Goal: Transaction & Acquisition: Download file/media

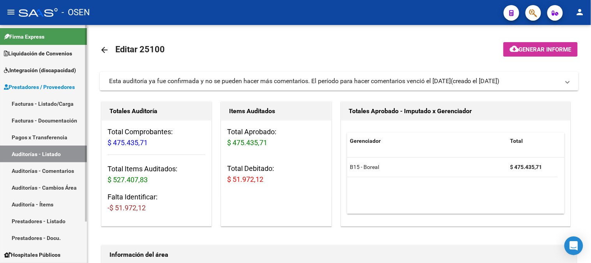
click at [43, 150] on link "Auditorías - Listado" at bounding box center [43, 153] width 87 height 17
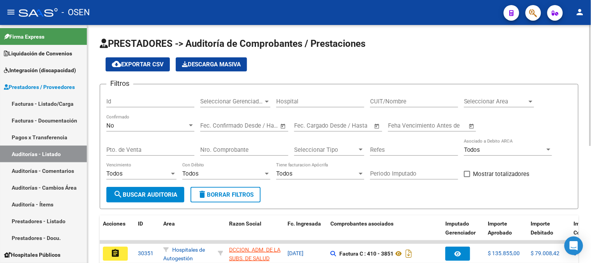
click at [147, 124] on div "No" at bounding box center [146, 125] width 81 height 7
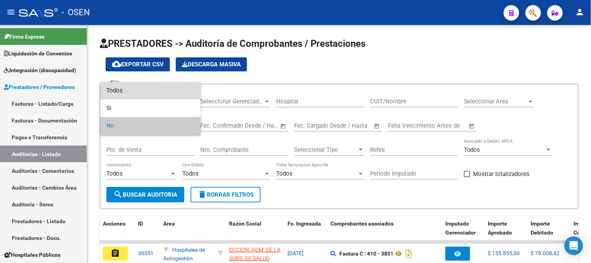
click at [131, 91] on span "Todos" at bounding box center [150, 91] width 88 height 18
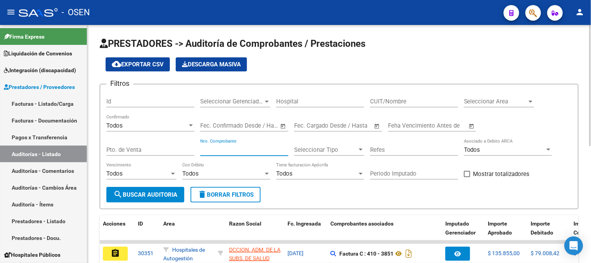
click at [250, 150] on input "Nro. Comprobante" at bounding box center [244, 149] width 88 height 7
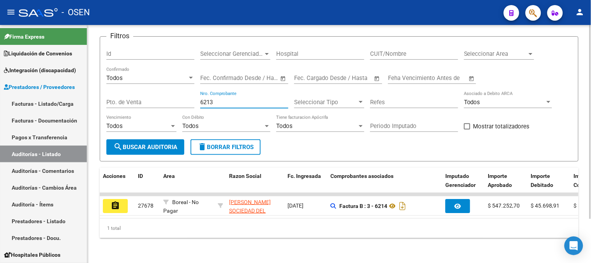
scroll to position [54, 0]
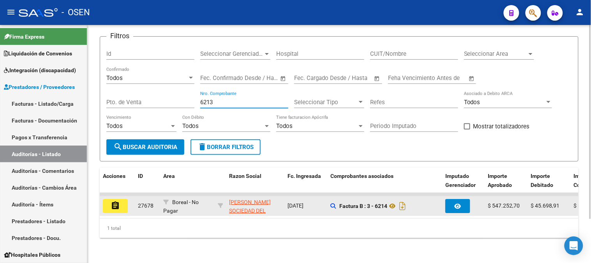
type input "6213"
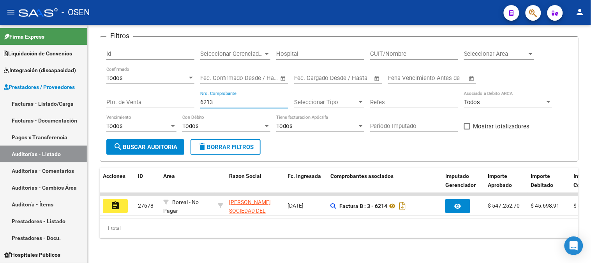
click at [113, 201] on mat-icon "assignment" at bounding box center [115, 205] width 9 height 9
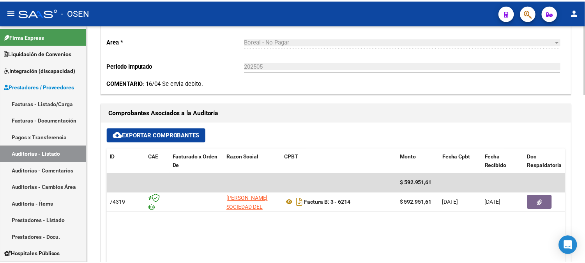
scroll to position [303, 0]
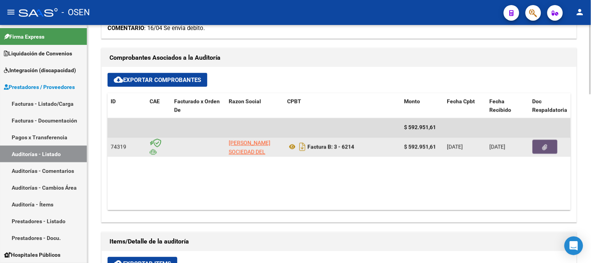
click at [551, 146] on button "button" at bounding box center [545, 147] width 25 height 14
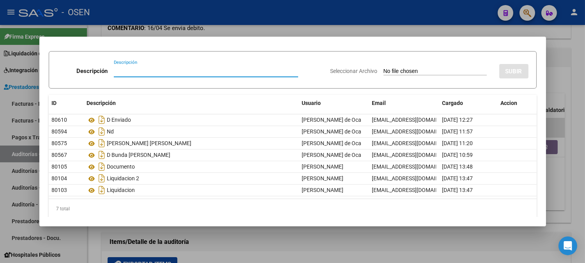
scroll to position [25, 0]
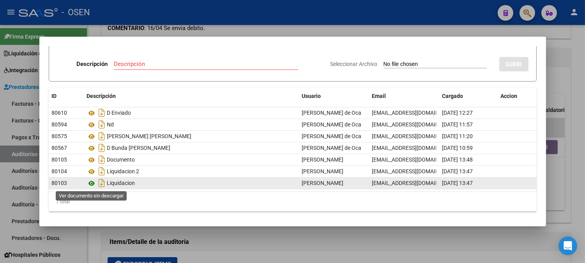
click at [87, 183] on icon at bounding box center [92, 183] width 10 height 9
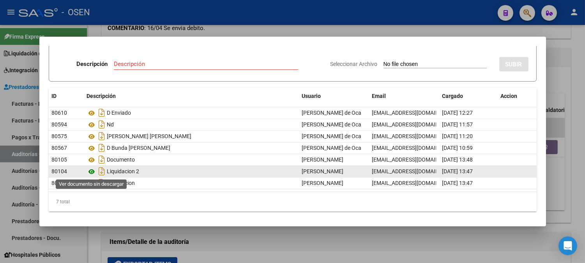
click at [91, 167] on icon at bounding box center [92, 171] width 10 height 9
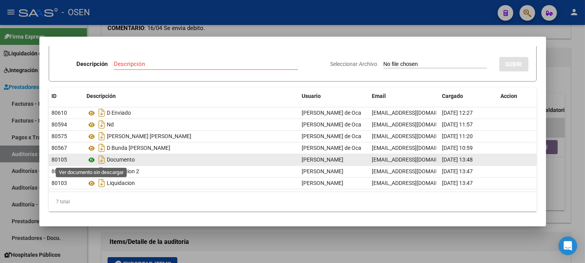
click at [92, 160] on icon at bounding box center [92, 159] width 10 height 9
